Goal: Task Accomplishment & Management: Complete application form

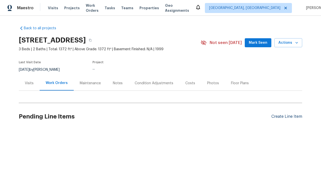
click at [286, 117] on div "Create Line Item" at bounding box center [286, 116] width 31 height 5
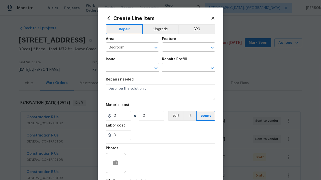
type input "Bedroom"
type input "Flooring"
type input "Wallpaper"
type input "Remove"
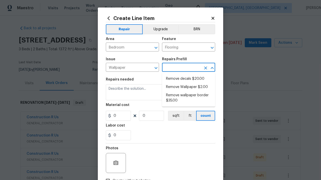
click at [188, 79] on li "Remove decals $20.00" at bounding box center [188, 79] width 53 height 8
type input "Walls and Ceiling"
type input "Remove decals $20.00"
type textarea "Remove decals from door/wall/ceiling"
type input "20"
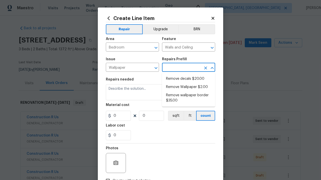
type input "1"
type input "Remove decals $20.00"
type input "2"
click at [175, 116] on button "sqft" at bounding box center [176, 116] width 16 height 10
click at [108, 176] on input "Create without photos" at bounding box center [108, 181] width 10 height 10
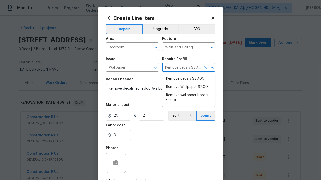
checkbox input "true"
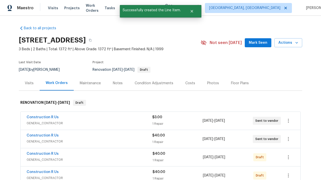
checkbox input "true"
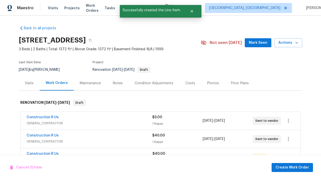
click at [293, 168] on span "Create Work Order" at bounding box center [291, 168] width 33 height 6
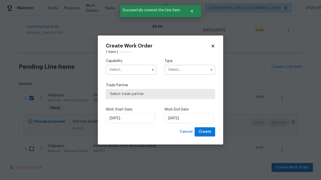
click at [131, 70] on input "text" at bounding box center [131, 70] width 51 height 10
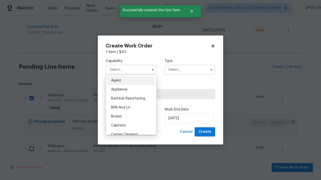
type input "General Contractor"
click at [190, 65] on input "text" at bounding box center [189, 70] width 51 height 10
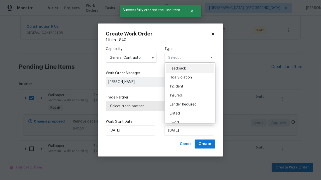
click at [179, 148] on span "Renovation" at bounding box center [179, 150] width 19 height 4
type input "Renovation"
click at [157, 106] on span "Select trade partner" at bounding box center [160, 106] width 101 height 5
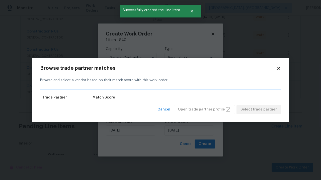
scroll to position [219, 0]
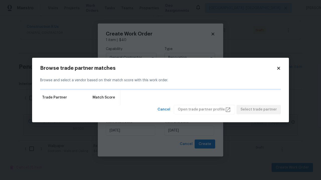
click at [260, 113] on span "Select trade partner" at bounding box center [258, 110] width 36 height 6
click at [205, 144] on span "Create" at bounding box center [204, 144] width 13 height 6
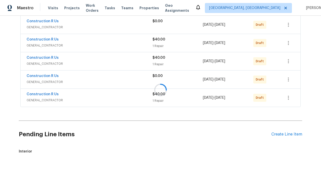
click at [288, 96] on icon "button" at bounding box center [288, 98] width 1 height 4
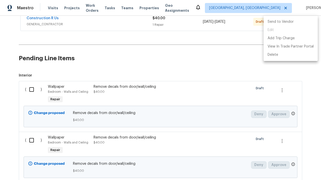
click at [290, 22] on li "Send to Vendor" at bounding box center [290, 22] width 54 height 8
